Goal: Transaction & Acquisition: Book appointment/travel/reservation

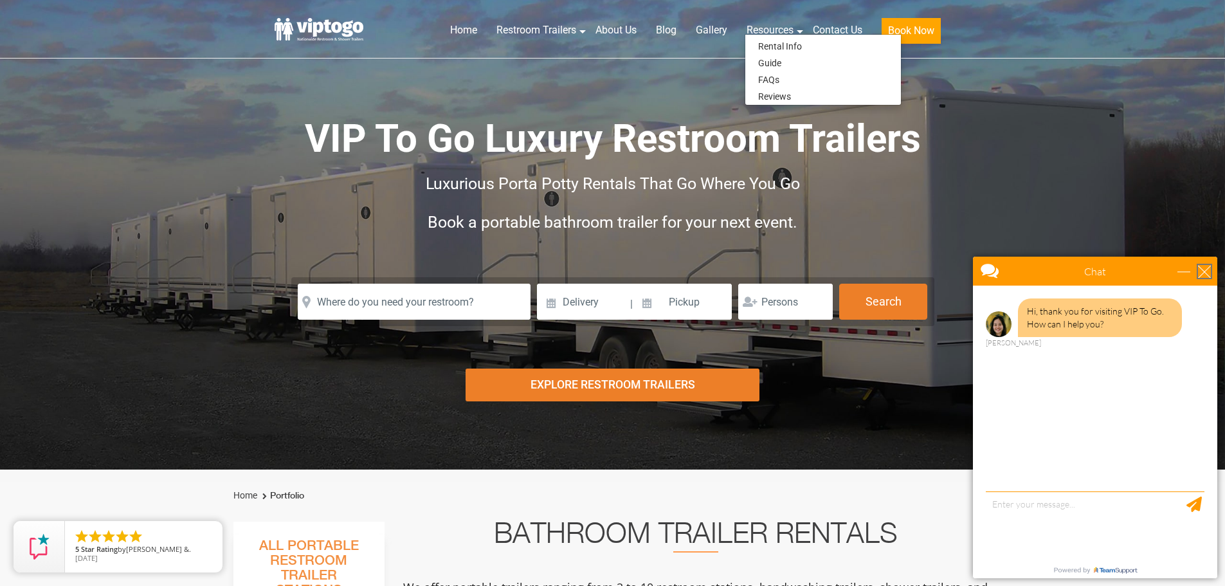
click at [1205, 275] on div "close" at bounding box center [1204, 271] width 13 height 13
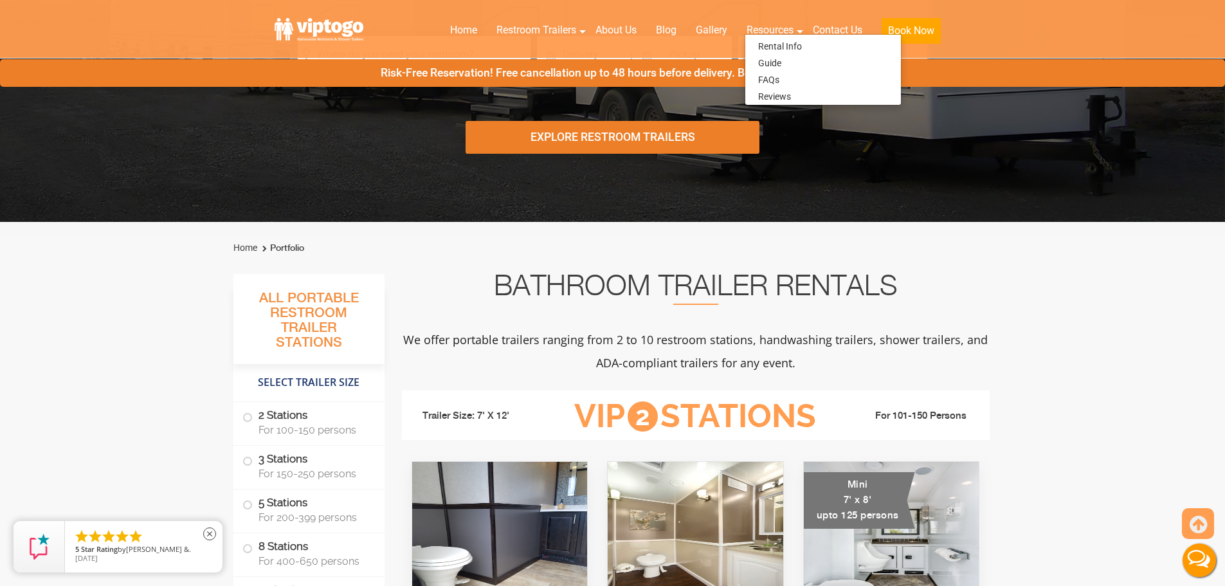
scroll to position [257, 0]
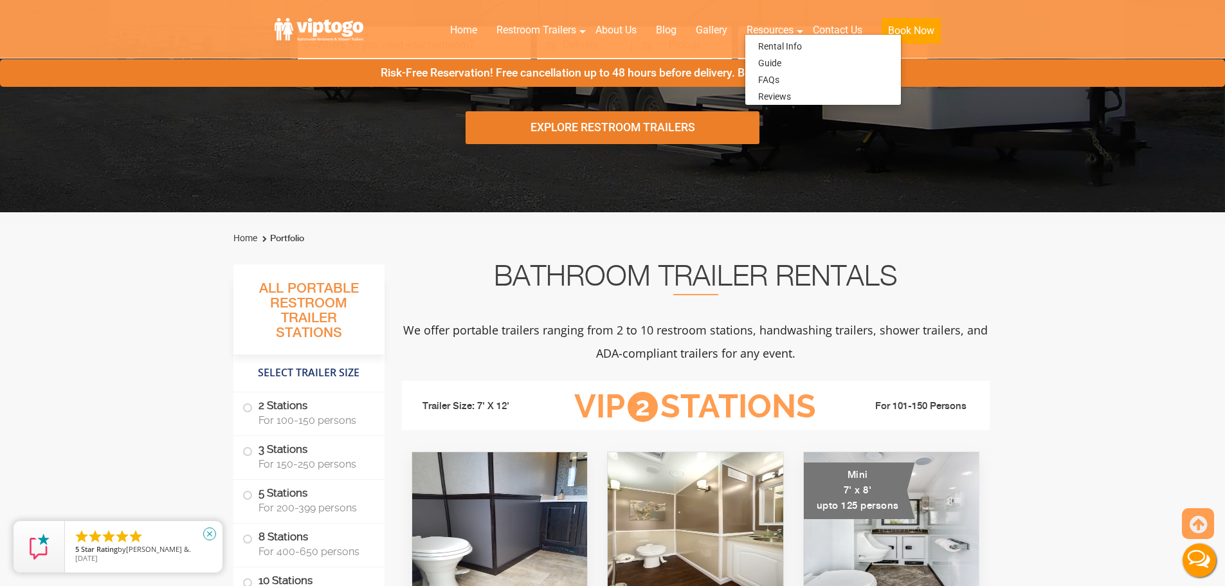
click at [208, 539] on icon "close" at bounding box center [209, 533] width 13 height 13
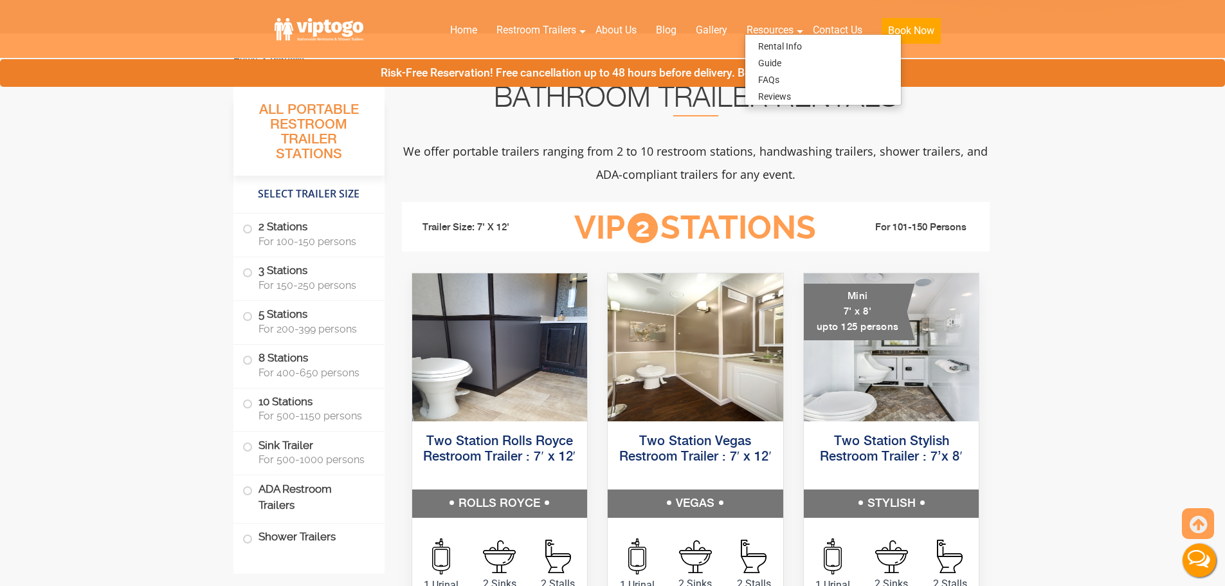
scroll to position [450, 0]
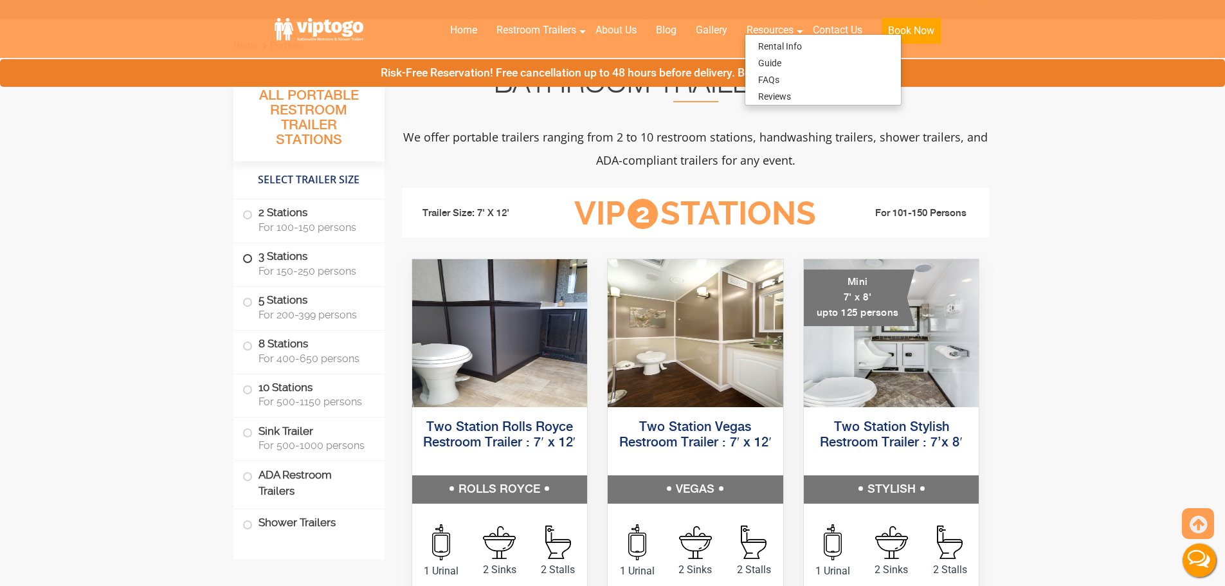
click at [297, 281] on label "3 Stations For 150-250 persons" at bounding box center [309, 263] width 133 height 40
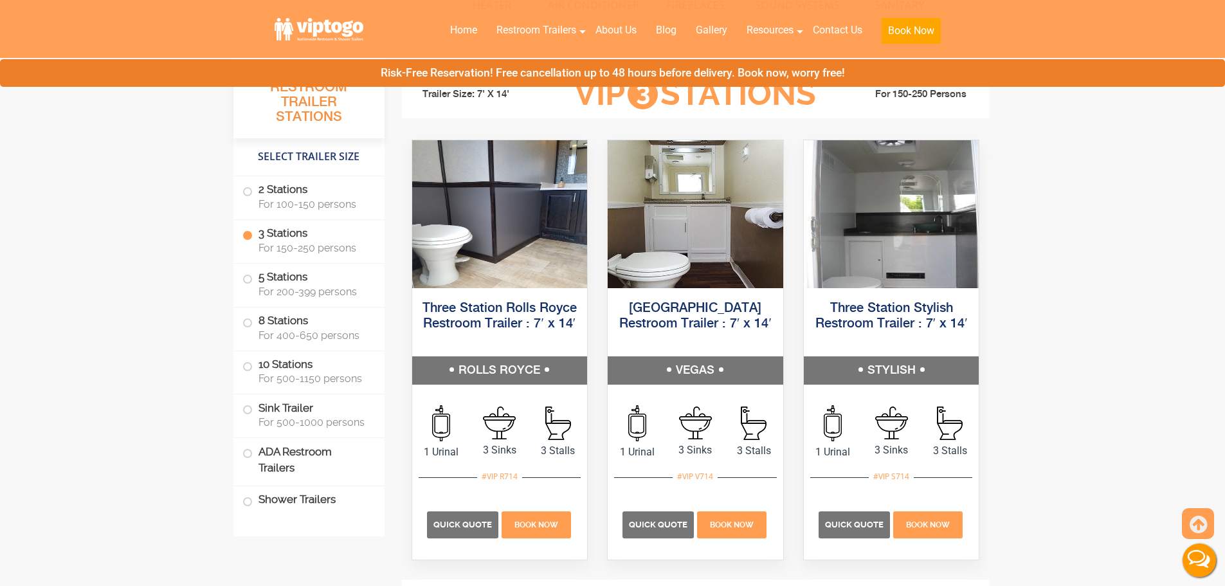
scroll to position [1436, 0]
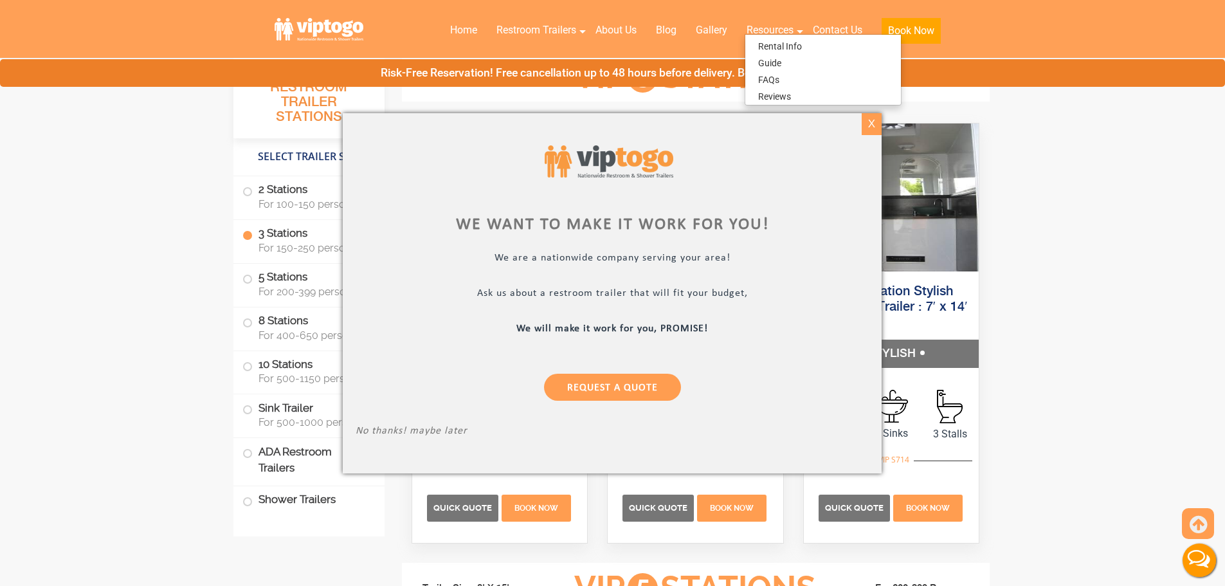
click at [877, 124] on div "X" at bounding box center [872, 124] width 20 height 22
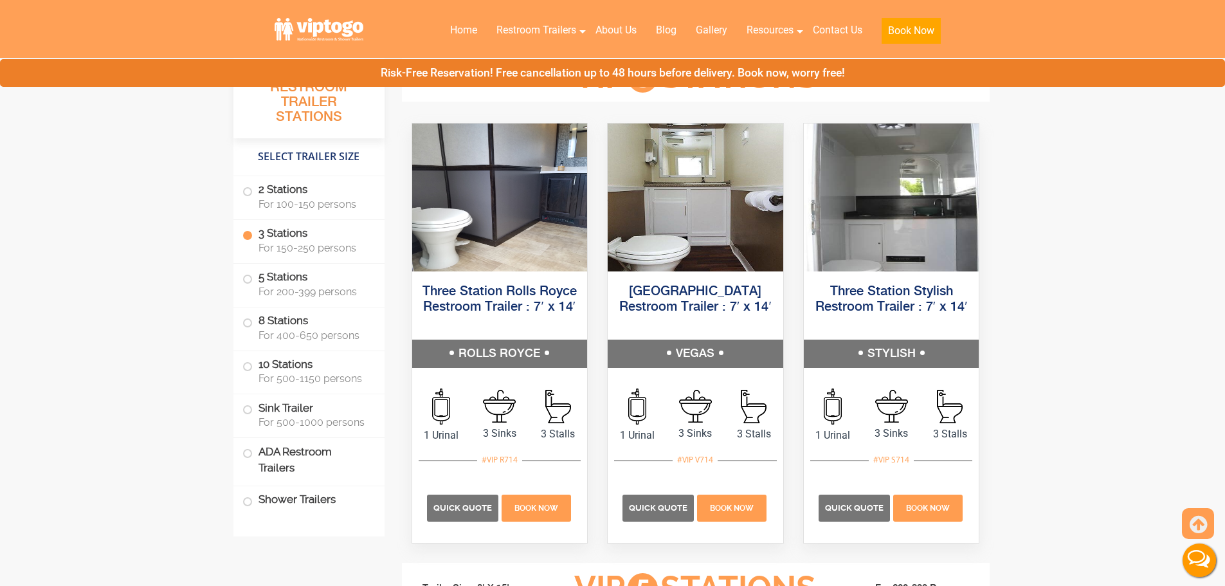
click at [327, 242] on span "For 150-250 persons" at bounding box center [314, 248] width 111 height 12
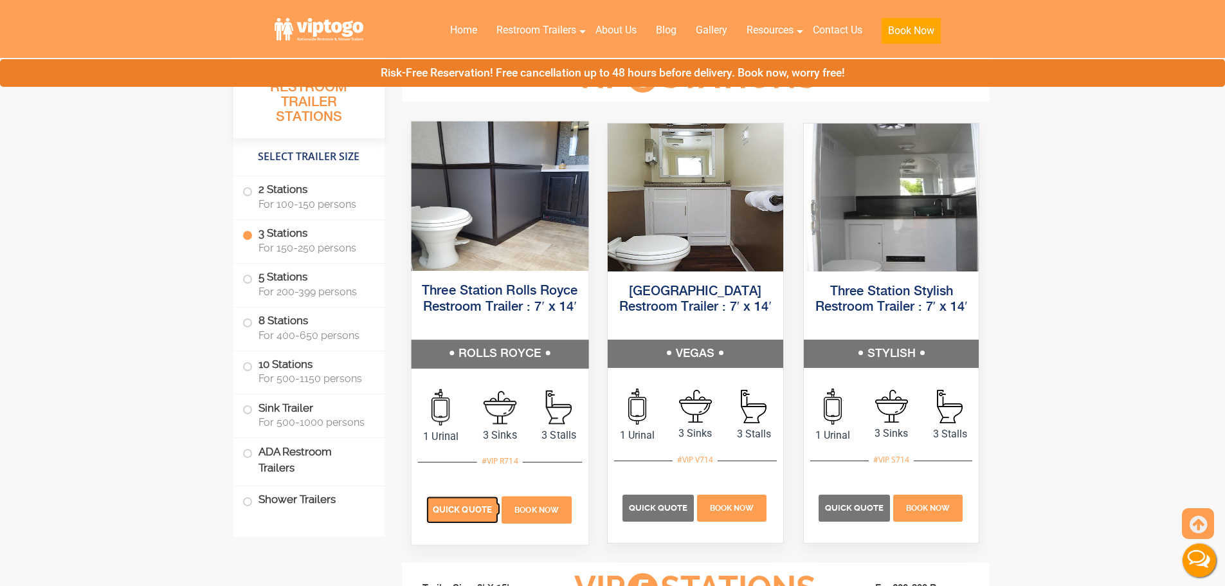
click at [453, 515] on p "Quick Quote" at bounding box center [462, 509] width 72 height 27
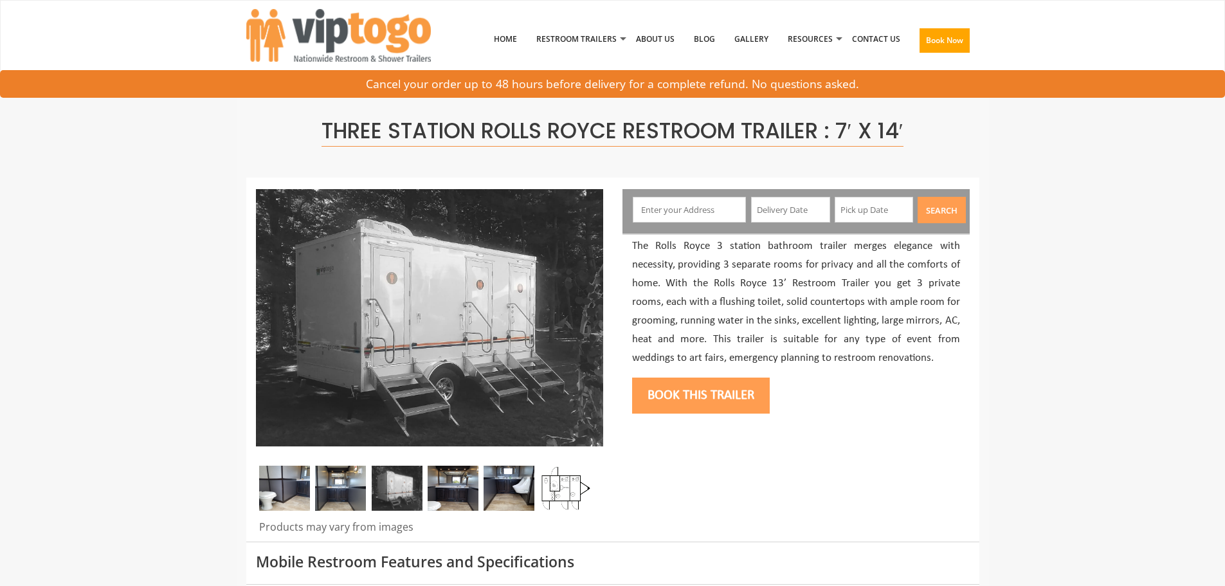
click at [708, 225] on div "Search" at bounding box center [796, 211] width 347 height 44
click at [699, 215] on input "text" at bounding box center [689, 210] width 113 height 26
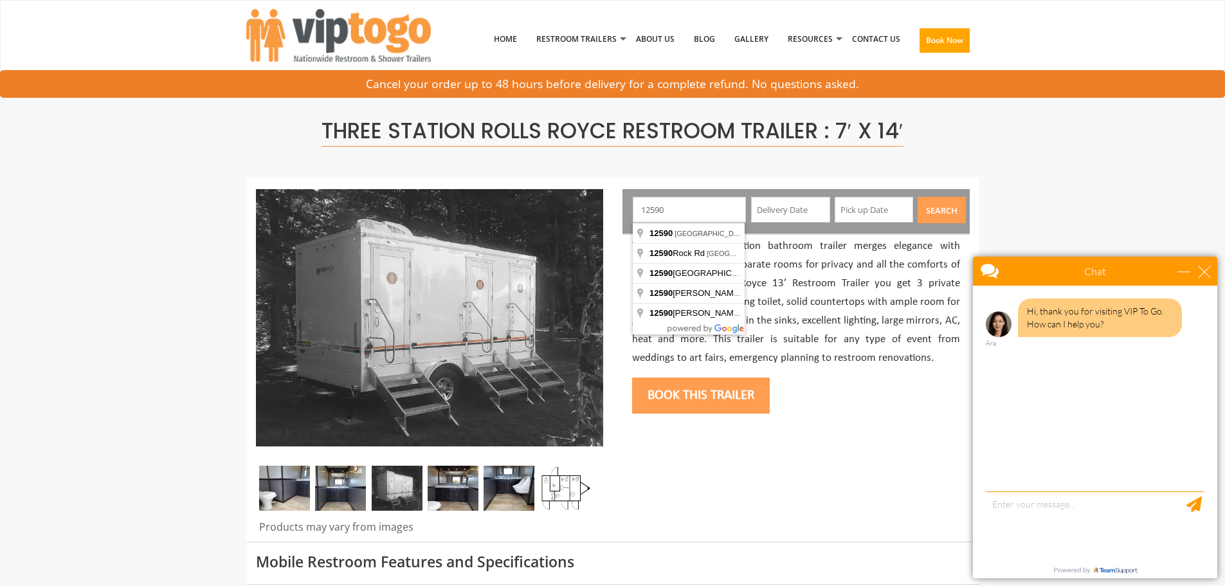
drag, startPoint x: 701, startPoint y: 205, endPoint x: 591, endPoint y: 204, distance: 110.0
type input "[GEOGRAPHIC_DATA], [GEOGRAPHIC_DATA], [GEOGRAPHIC_DATA]"
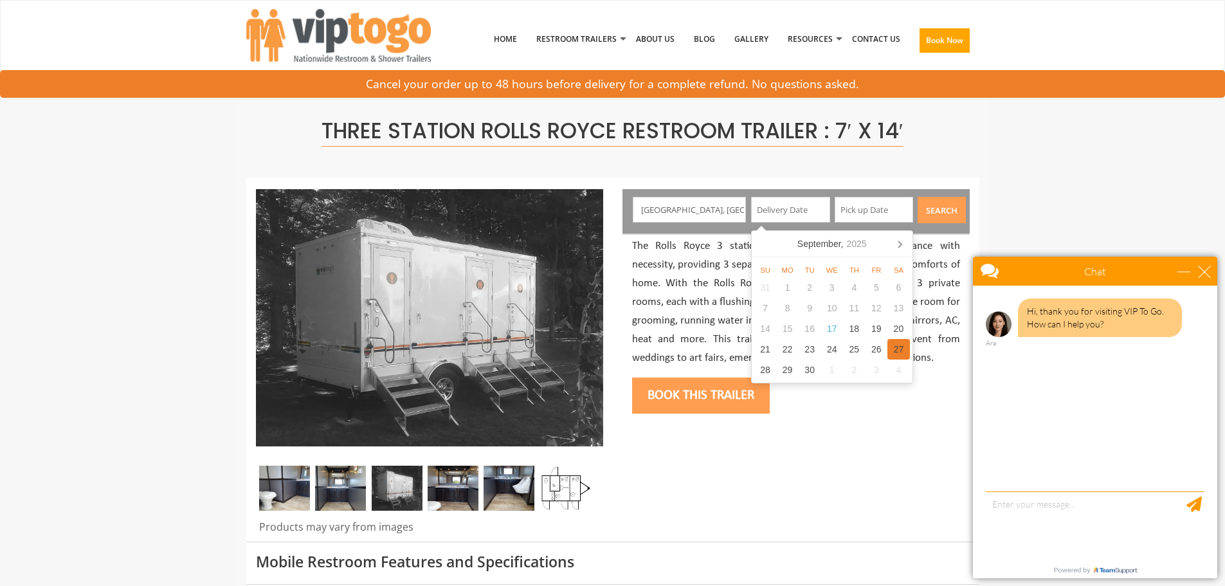
click at [895, 351] on div "27" at bounding box center [899, 349] width 23 height 21
type input "[DATE]"
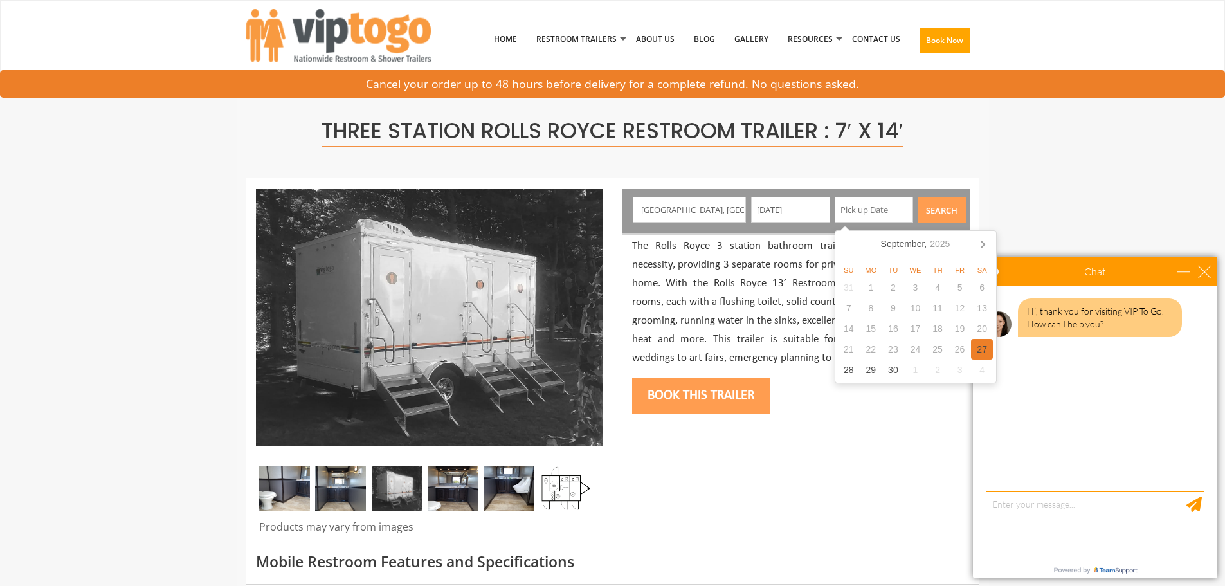
click at [976, 351] on div "27" at bounding box center [982, 349] width 23 height 21
type input "[DATE]"
click at [951, 213] on button "Search" at bounding box center [942, 210] width 48 height 26
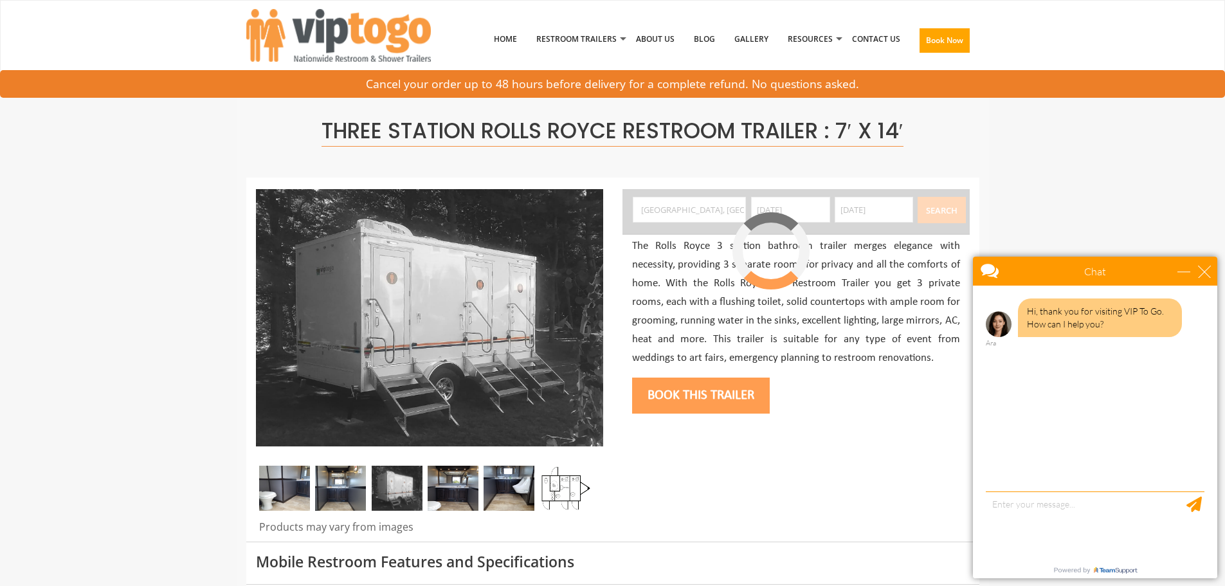
click at [1205, 279] on div "Chat" at bounding box center [1095, 271] width 244 height 29
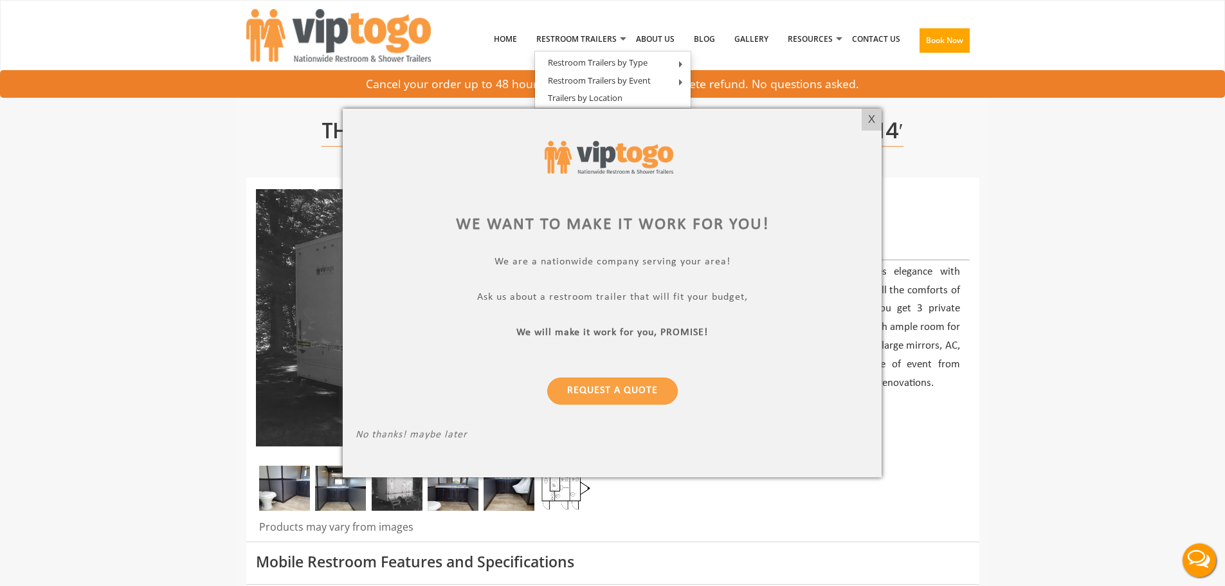
click at [874, 122] on div "X" at bounding box center [872, 120] width 20 height 22
